Goal: Task Accomplishment & Management: Manage account settings

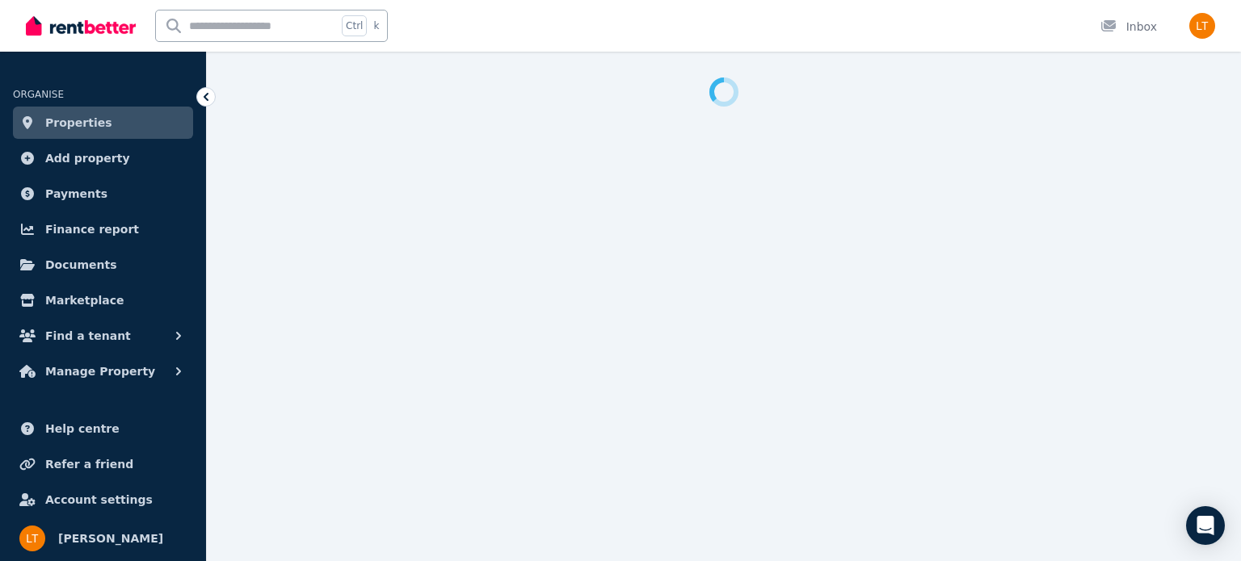
select select "***"
select select "**********"
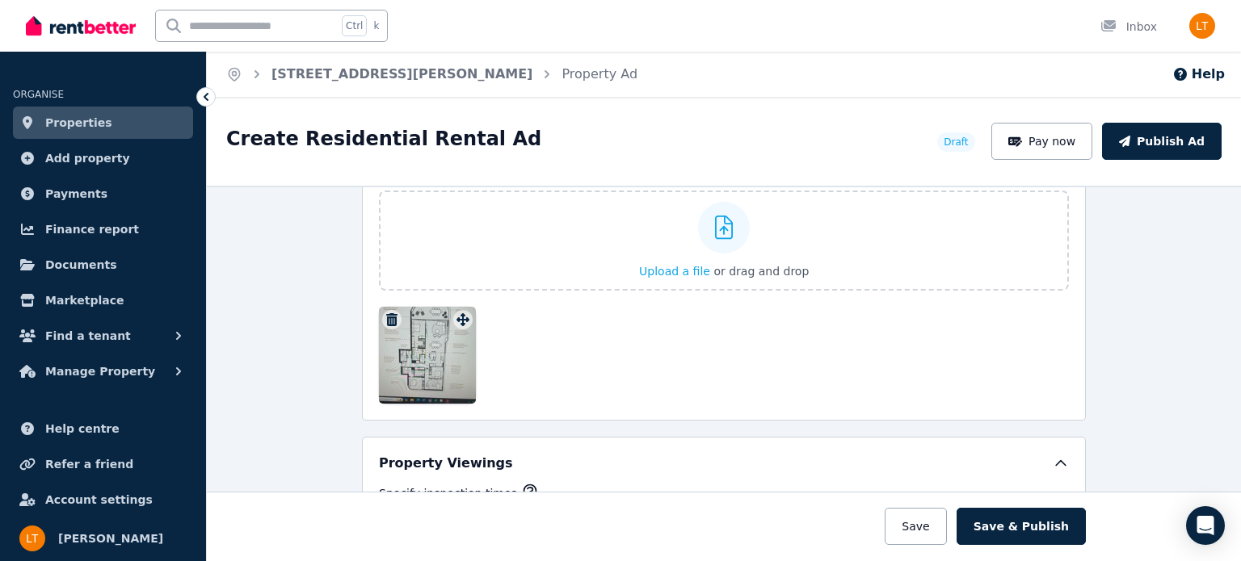
scroll to position [2585, 0]
click at [386, 313] on icon "button" at bounding box center [391, 319] width 11 height 13
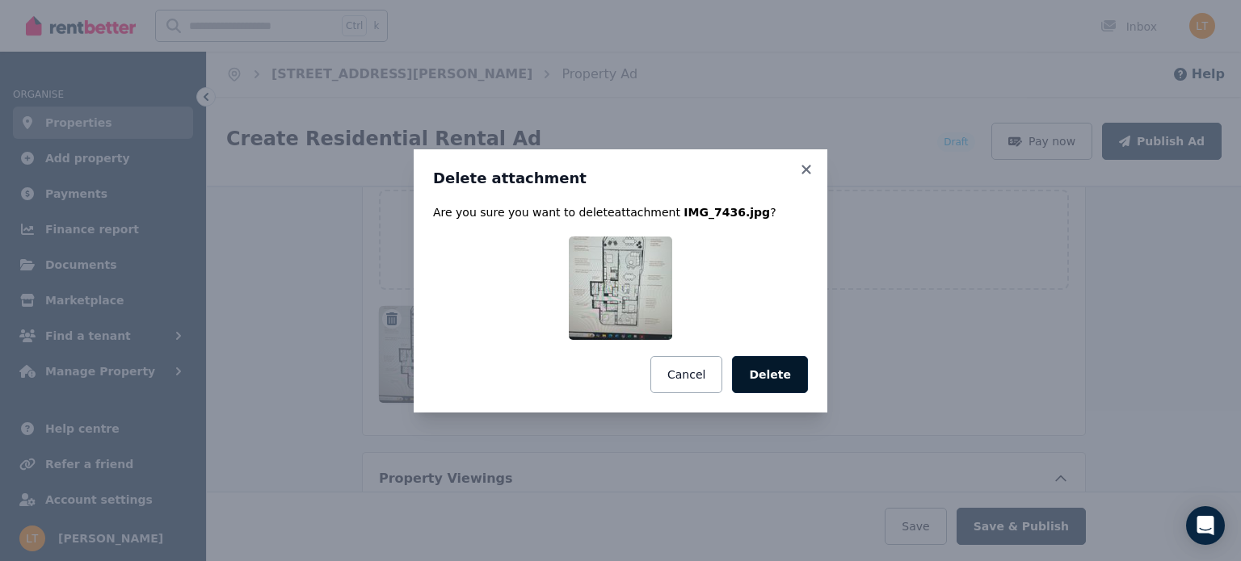
click at [764, 368] on button "Delete" at bounding box center [770, 374] width 76 height 37
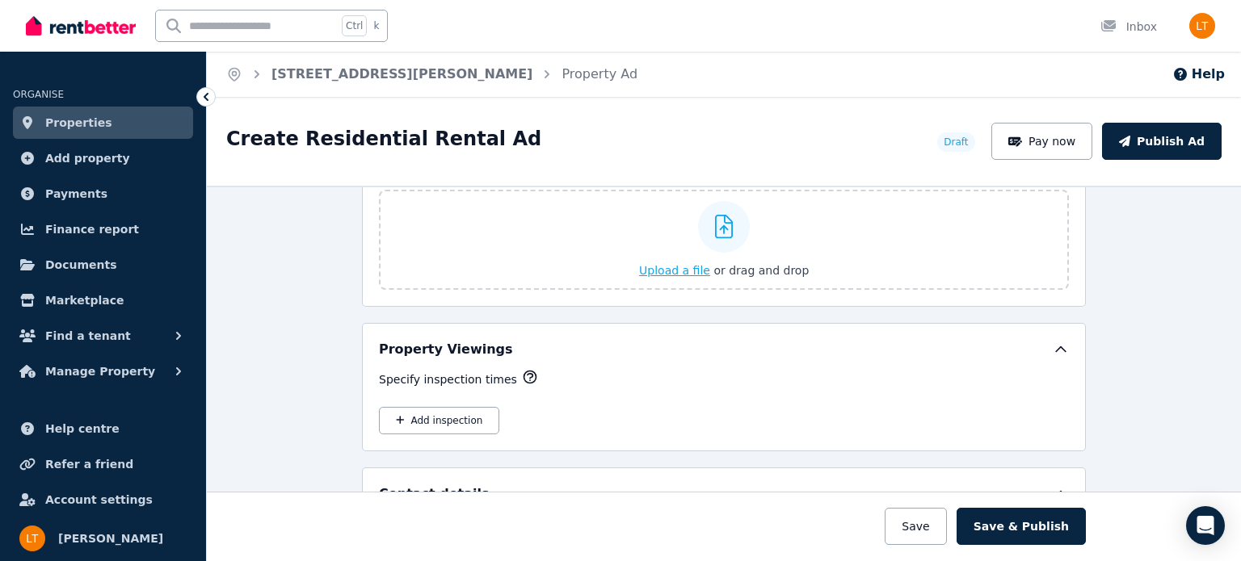
click at [683, 264] on span "Upload a file" at bounding box center [674, 270] width 71 height 13
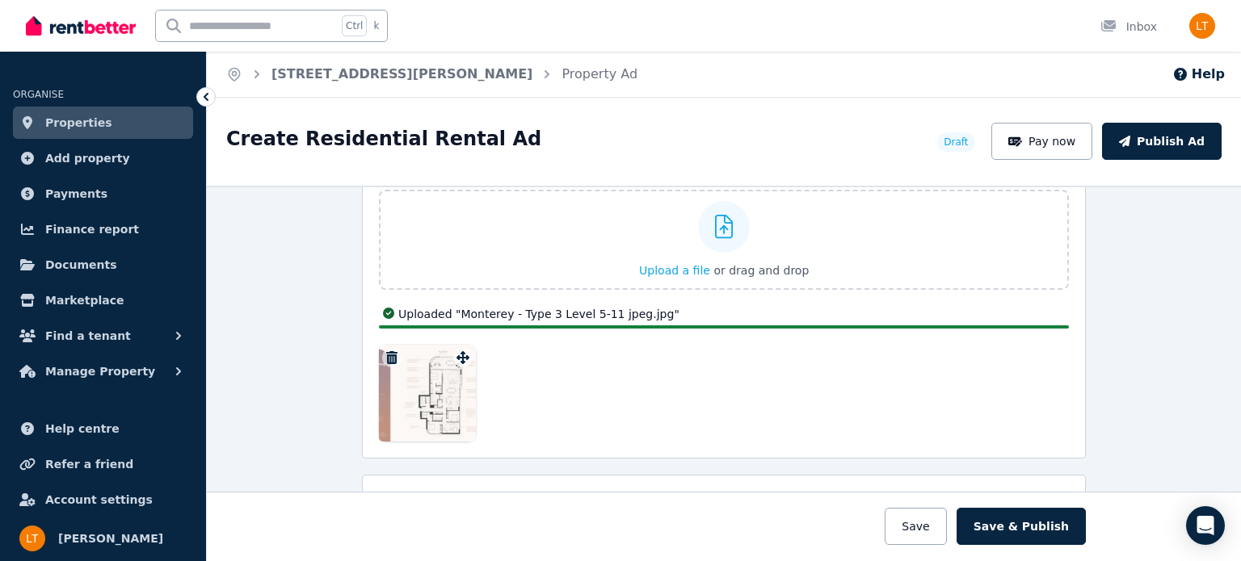
click at [414, 380] on div at bounding box center [427, 393] width 97 height 97
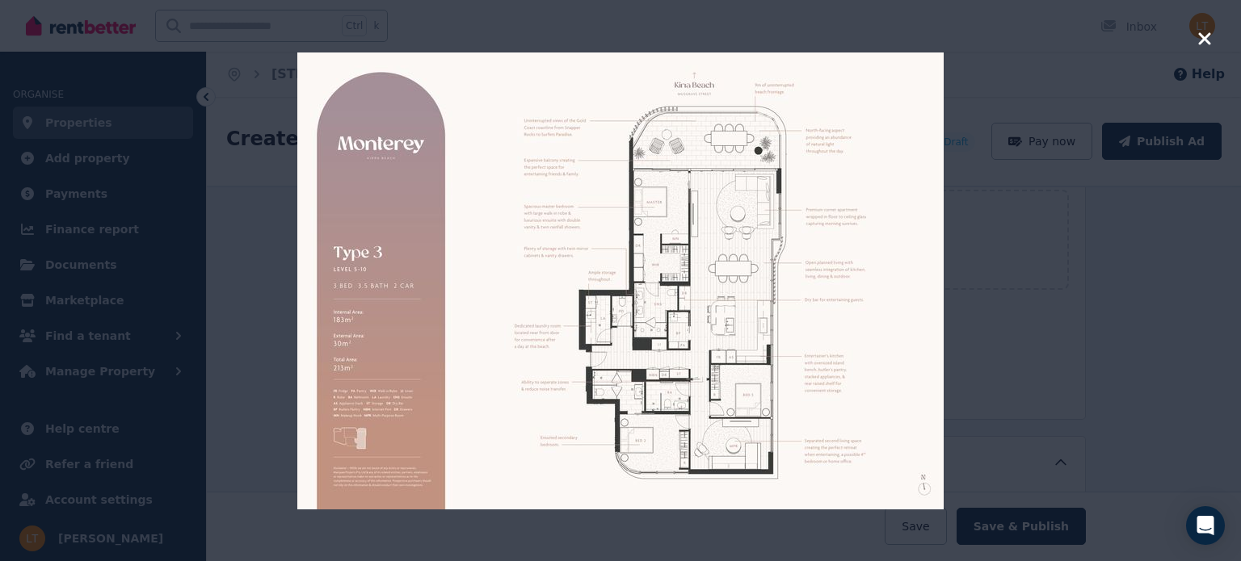
click at [1206, 39] on icon "button" at bounding box center [1204, 38] width 12 height 12
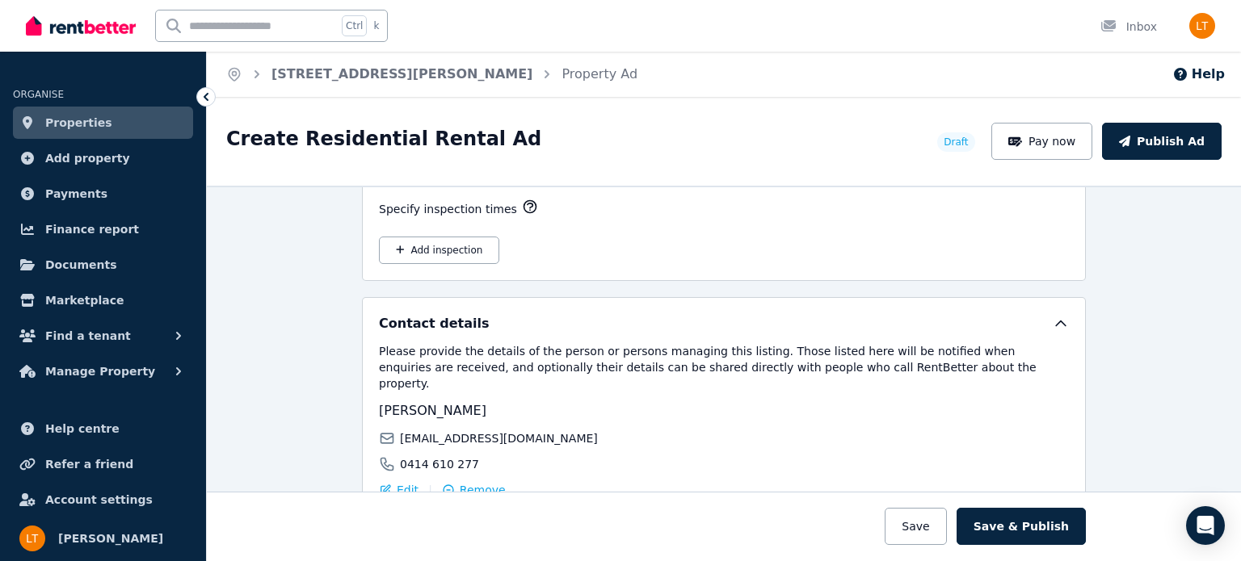
scroll to position [2881, 0]
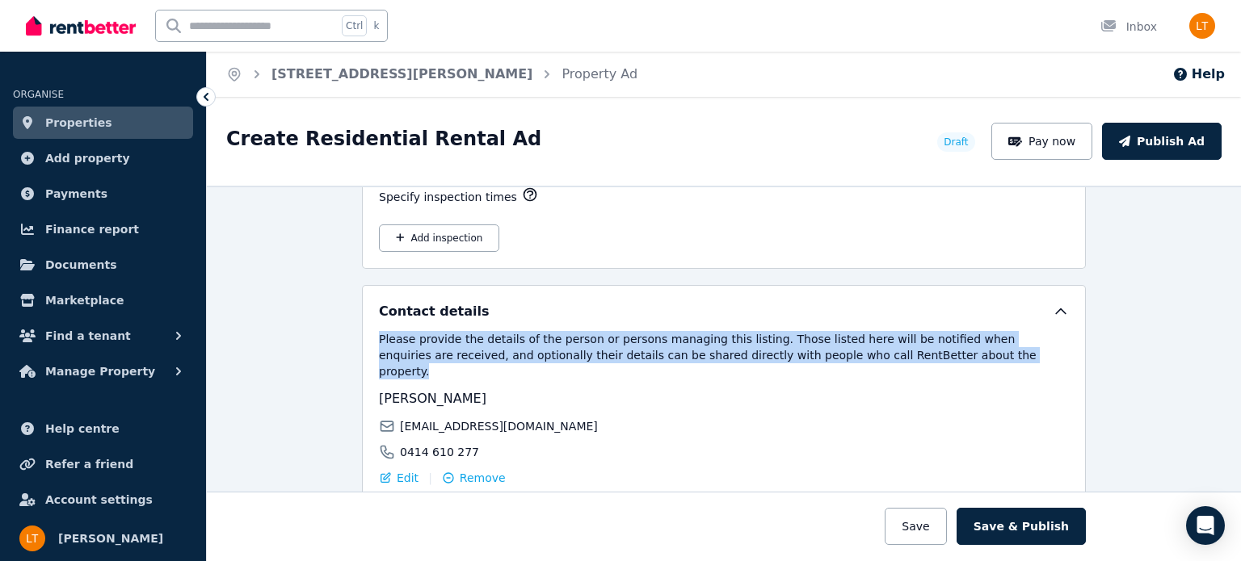
drag, startPoint x: 883, startPoint y: 347, endPoint x: 367, endPoint y: 330, distance: 515.6
click at [367, 330] on div "Contact details Please provide the details of the person or persons managing th…" at bounding box center [724, 445] width 724 height 320
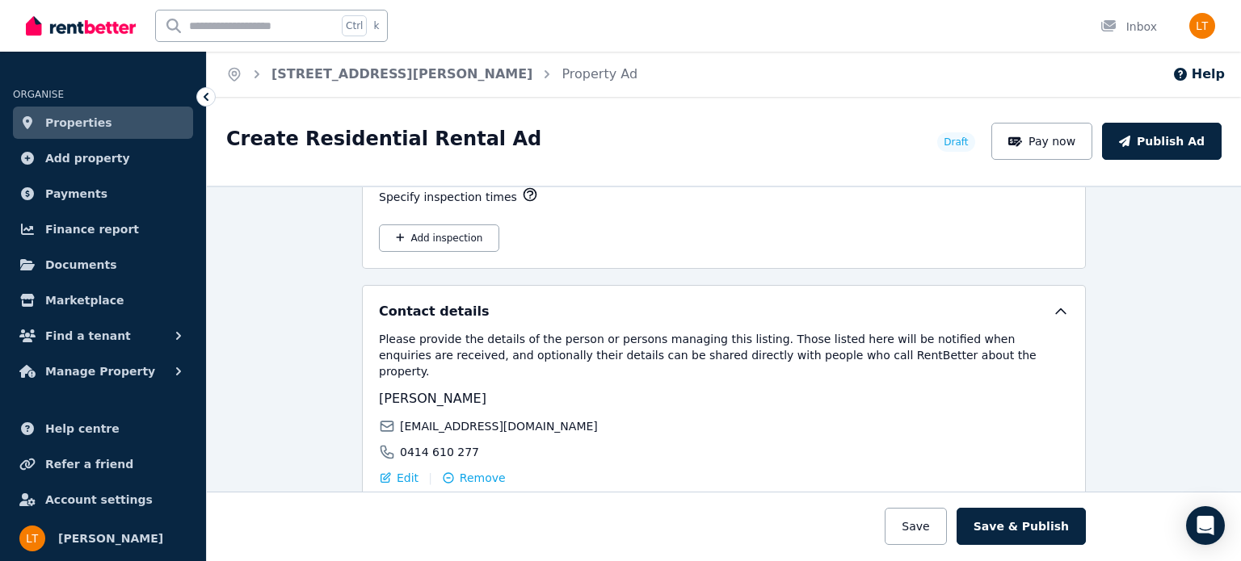
click at [686, 418] on div "[EMAIL_ADDRESS][DOMAIN_NAME]" at bounding box center [549, 426] width 340 height 16
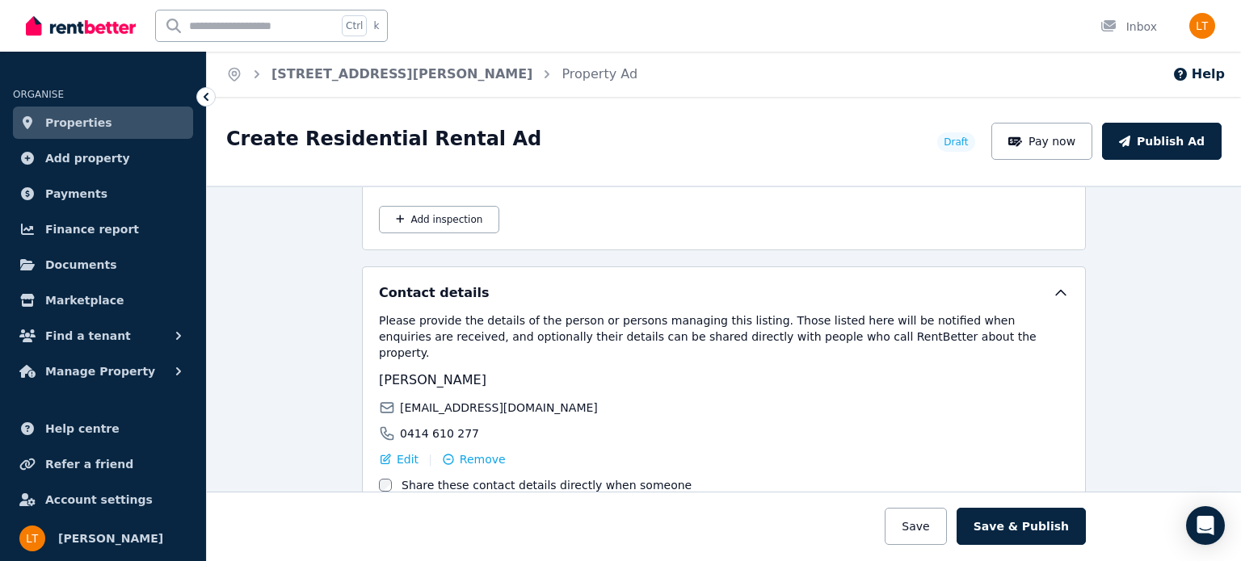
scroll to position [2900, 0]
click at [397, 451] on span "Edit" at bounding box center [408, 459] width 22 height 16
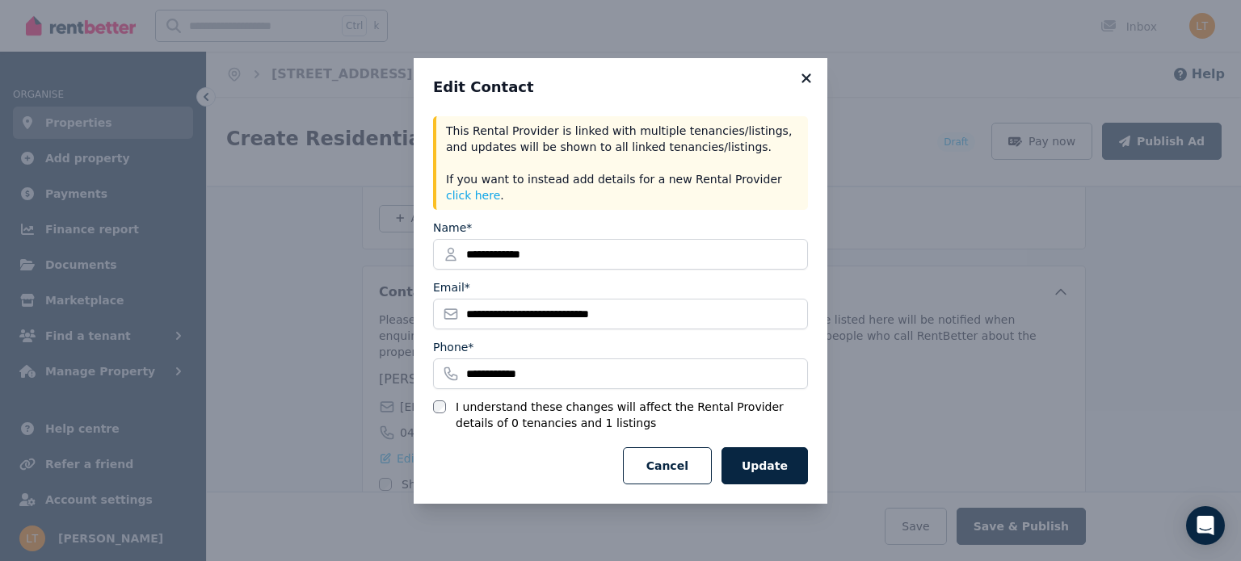
click at [807, 82] on icon at bounding box center [805, 77] width 9 height 9
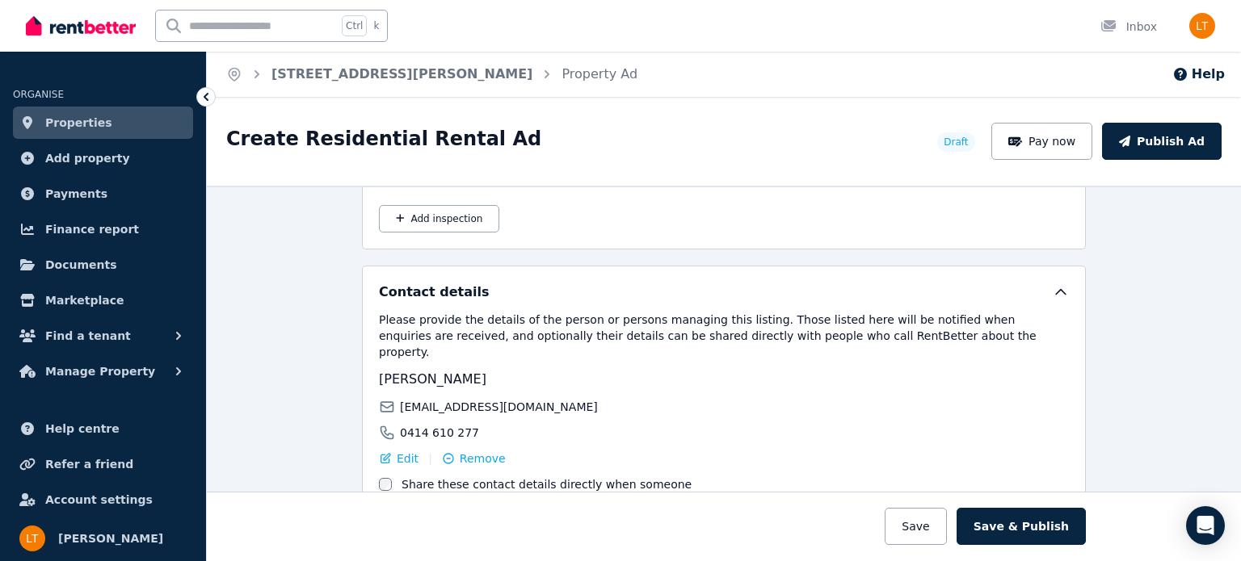
scroll to position [2982, 0]
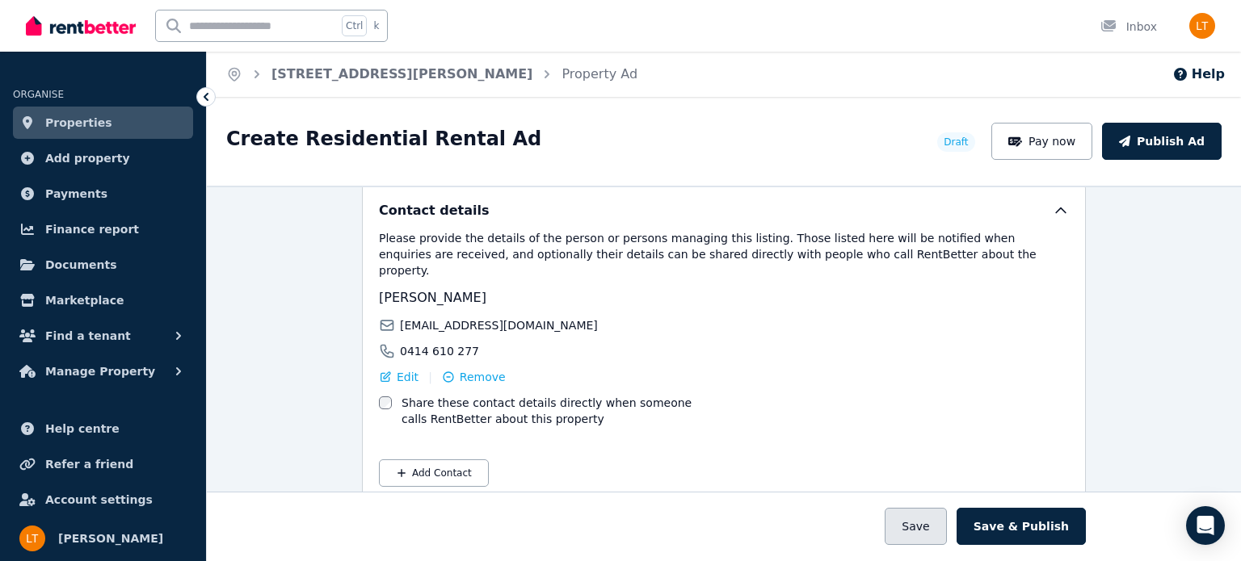
click at [923, 526] on button "Save" at bounding box center [914, 526] width 61 height 37
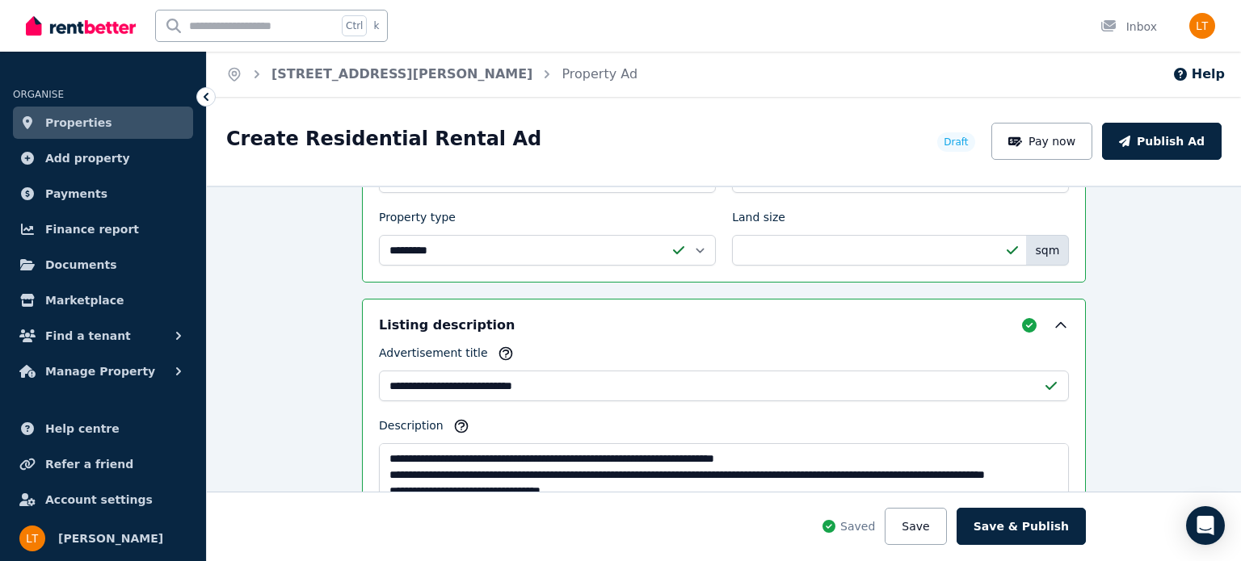
scroll to position [0, 0]
